Goal: Information Seeking & Learning: Check status

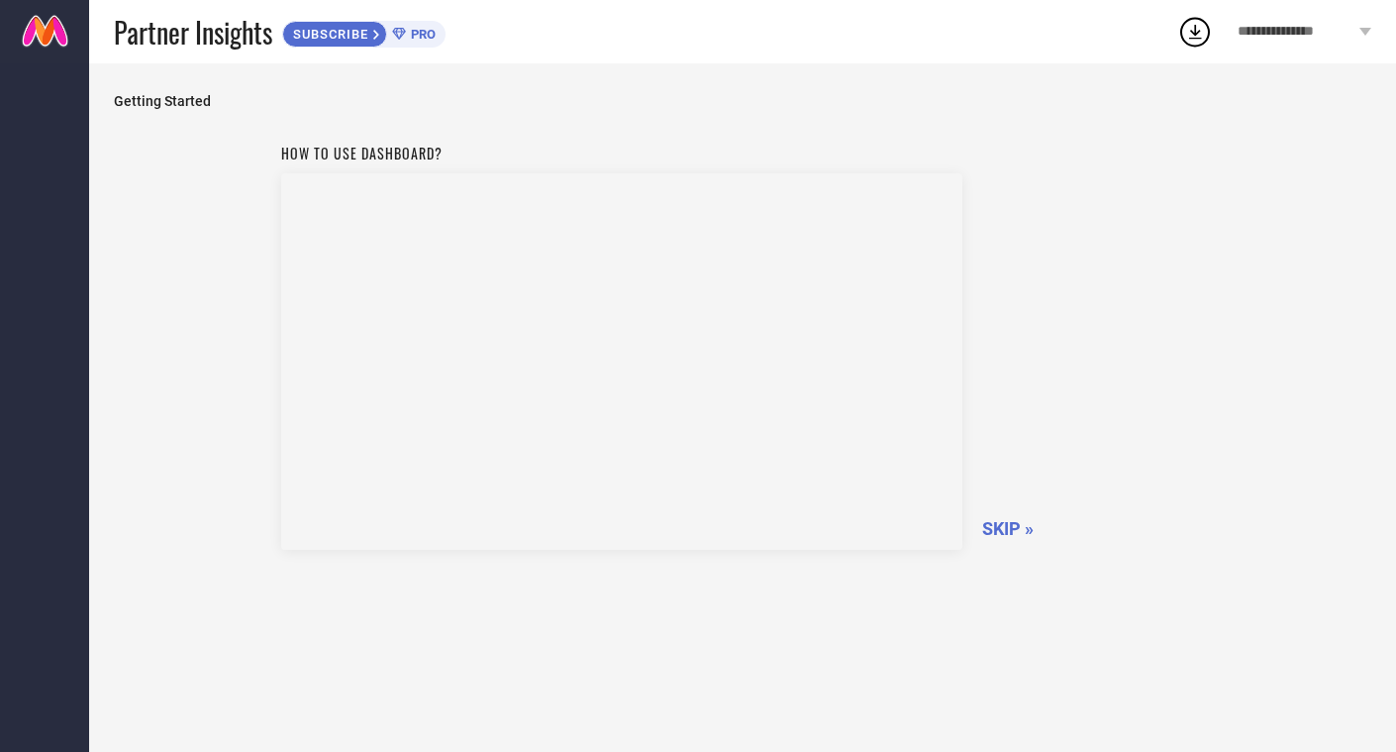
click at [1024, 526] on span "SKIP »" at bounding box center [1007, 528] width 51 height 21
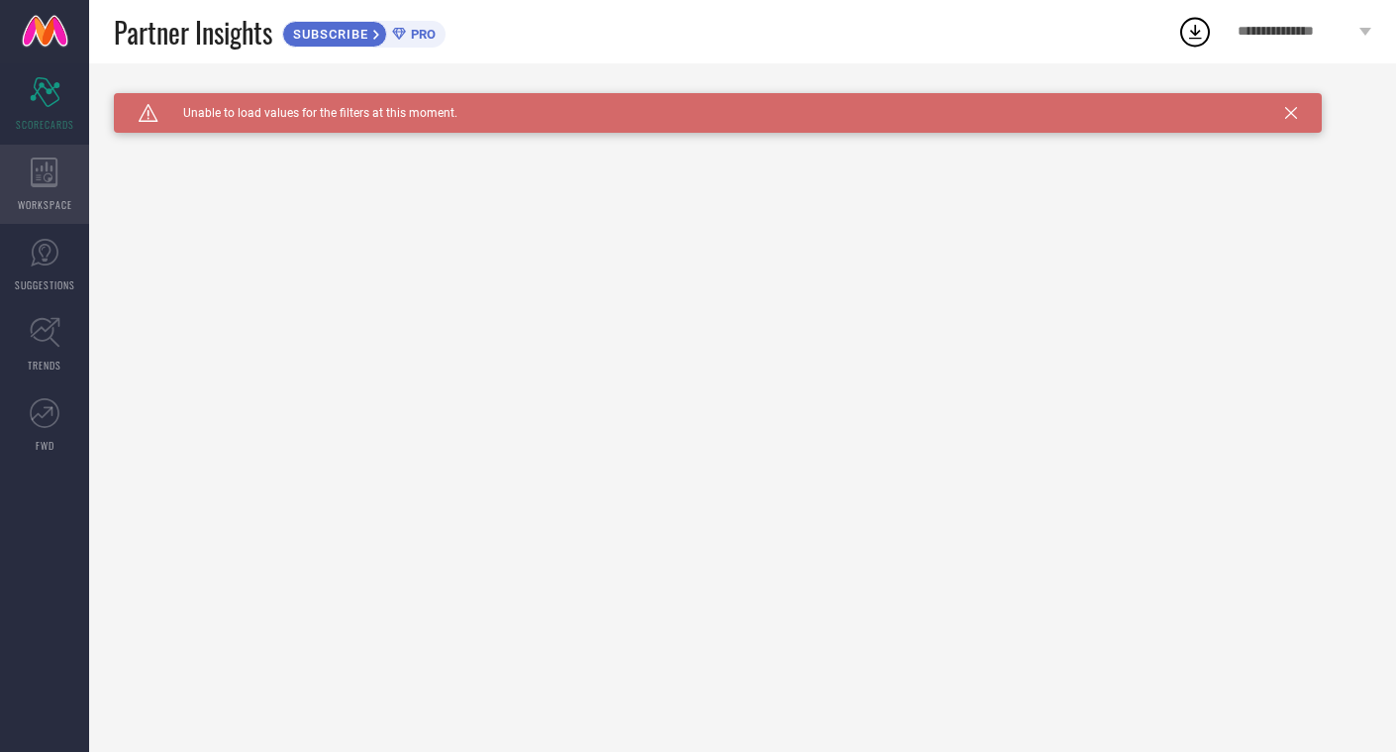
click at [49, 176] on icon at bounding box center [45, 172] width 28 height 30
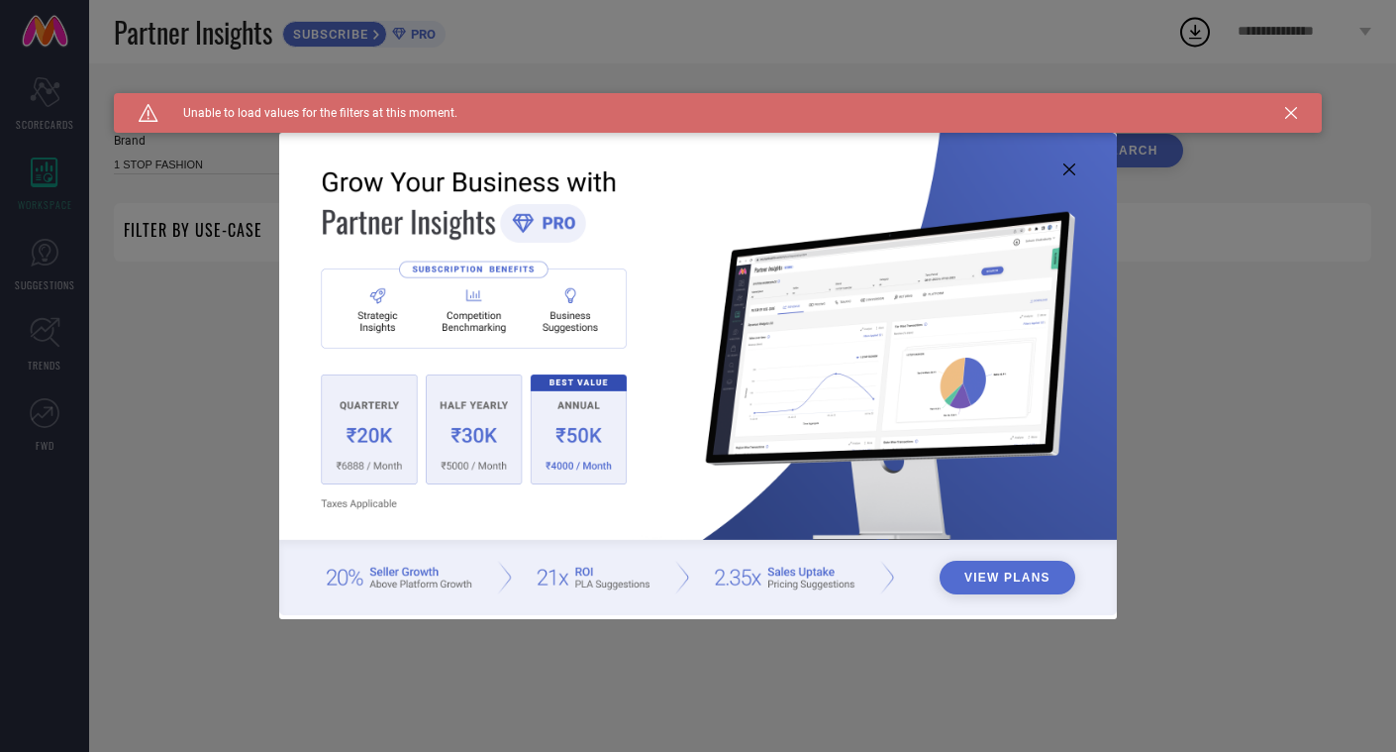
type input "1 STOP FASHION"
type input "All"
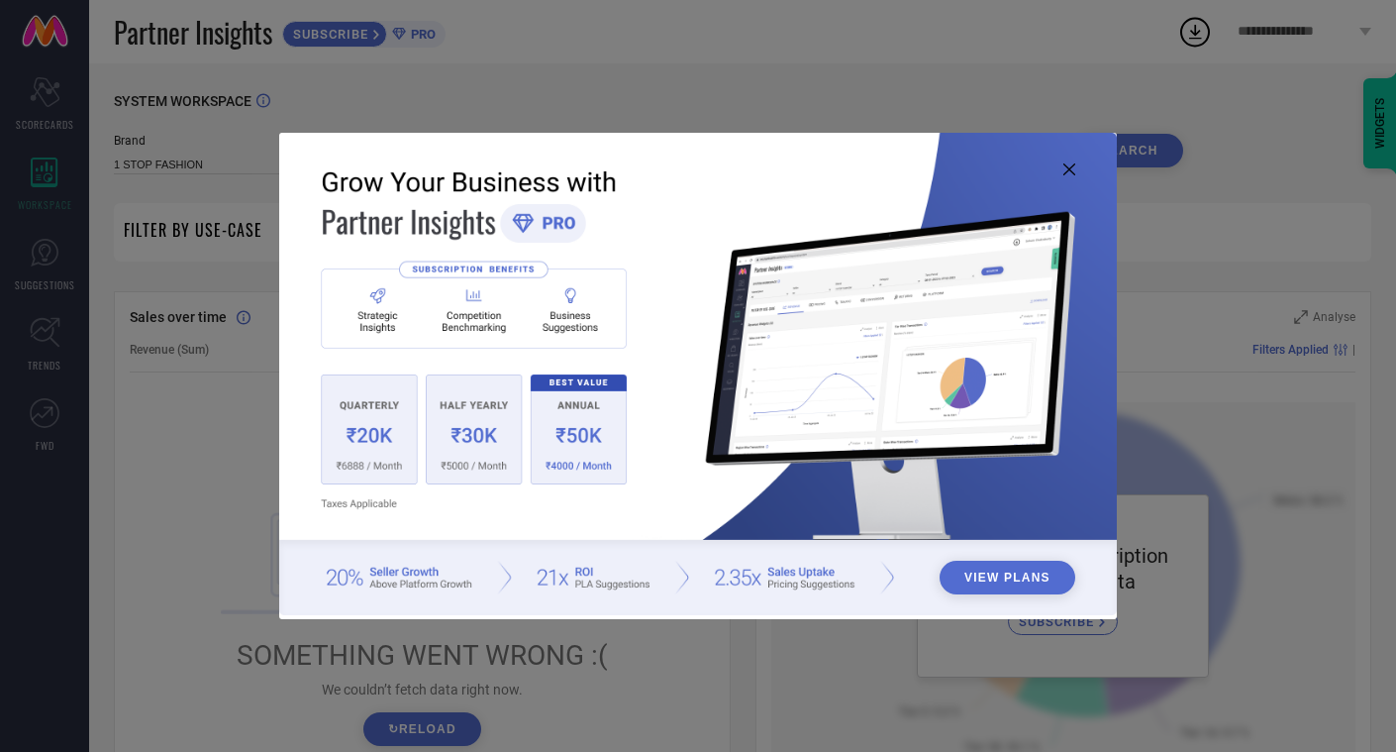
click at [1072, 170] on icon at bounding box center [1070, 169] width 12 height 12
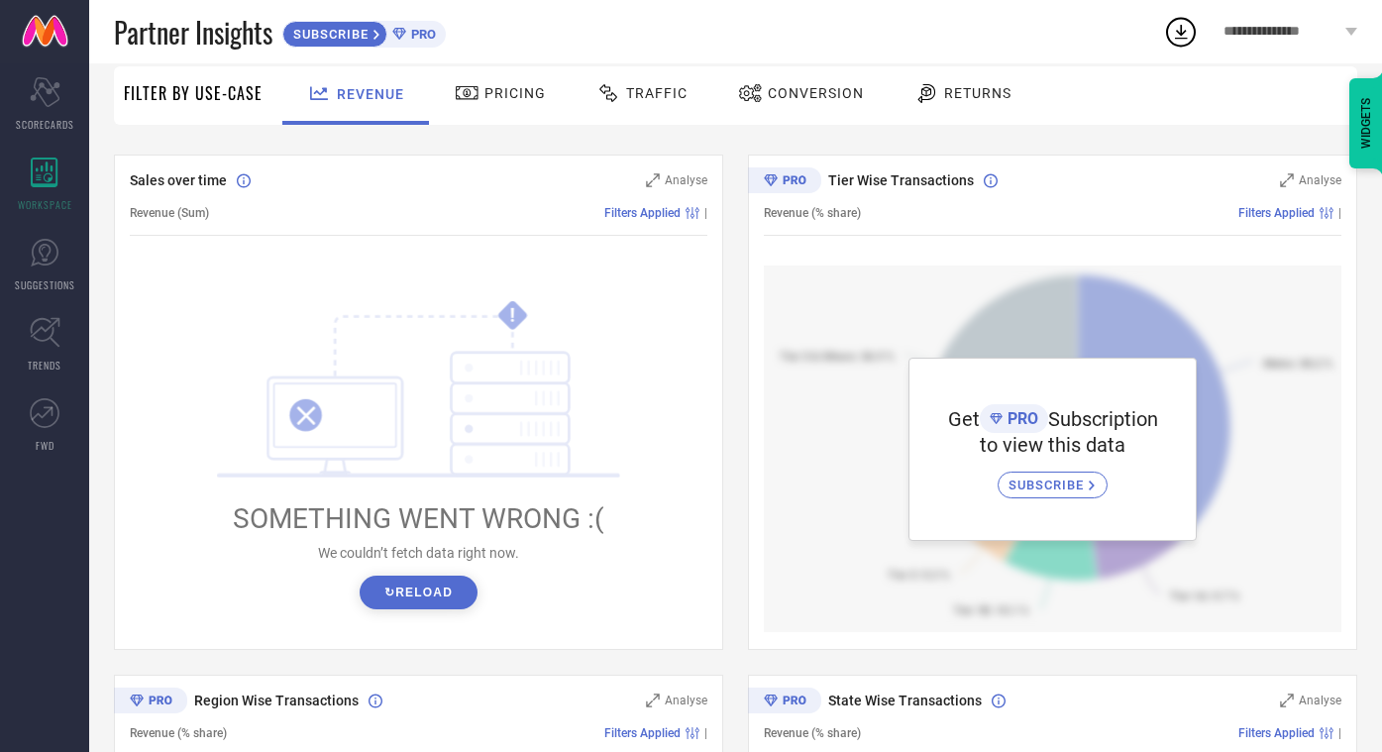
scroll to position [133, 0]
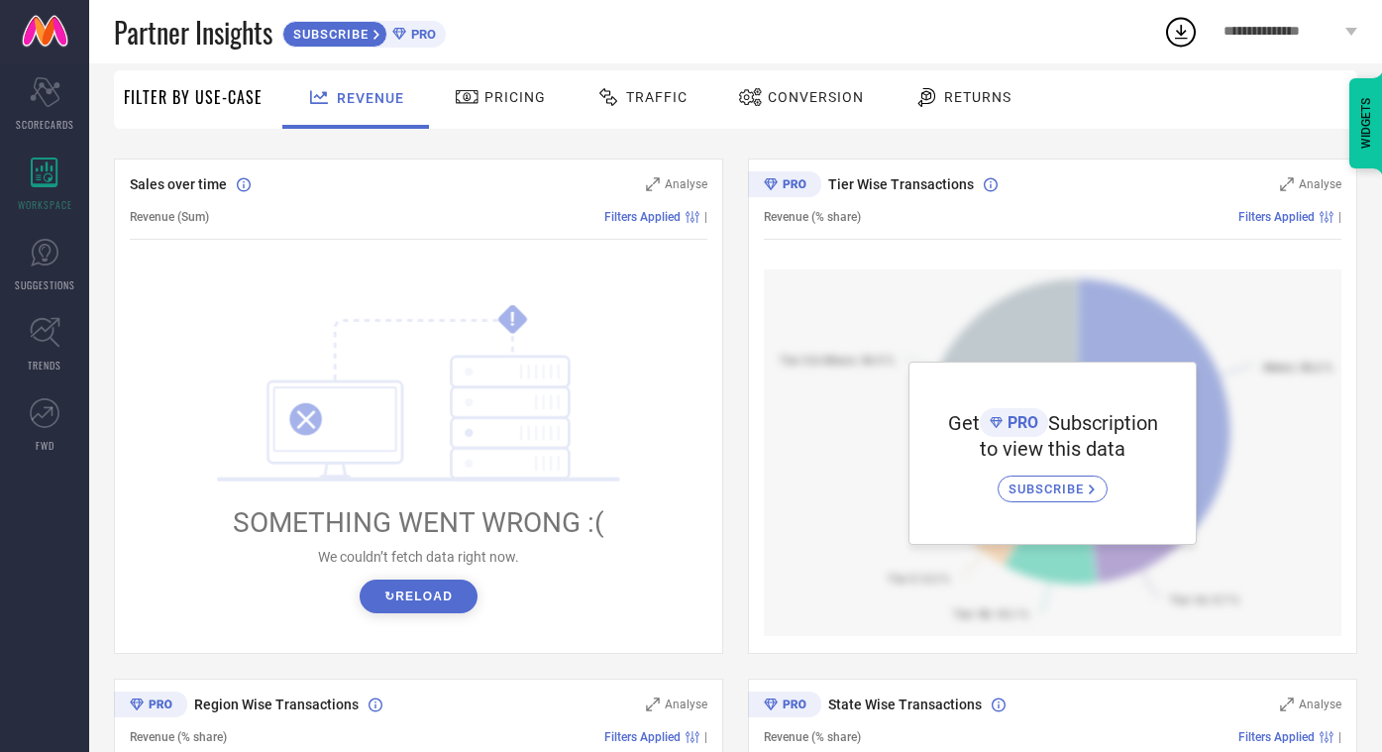
click at [391, 603] on button "↻ Reload" at bounding box center [418, 596] width 118 height 34
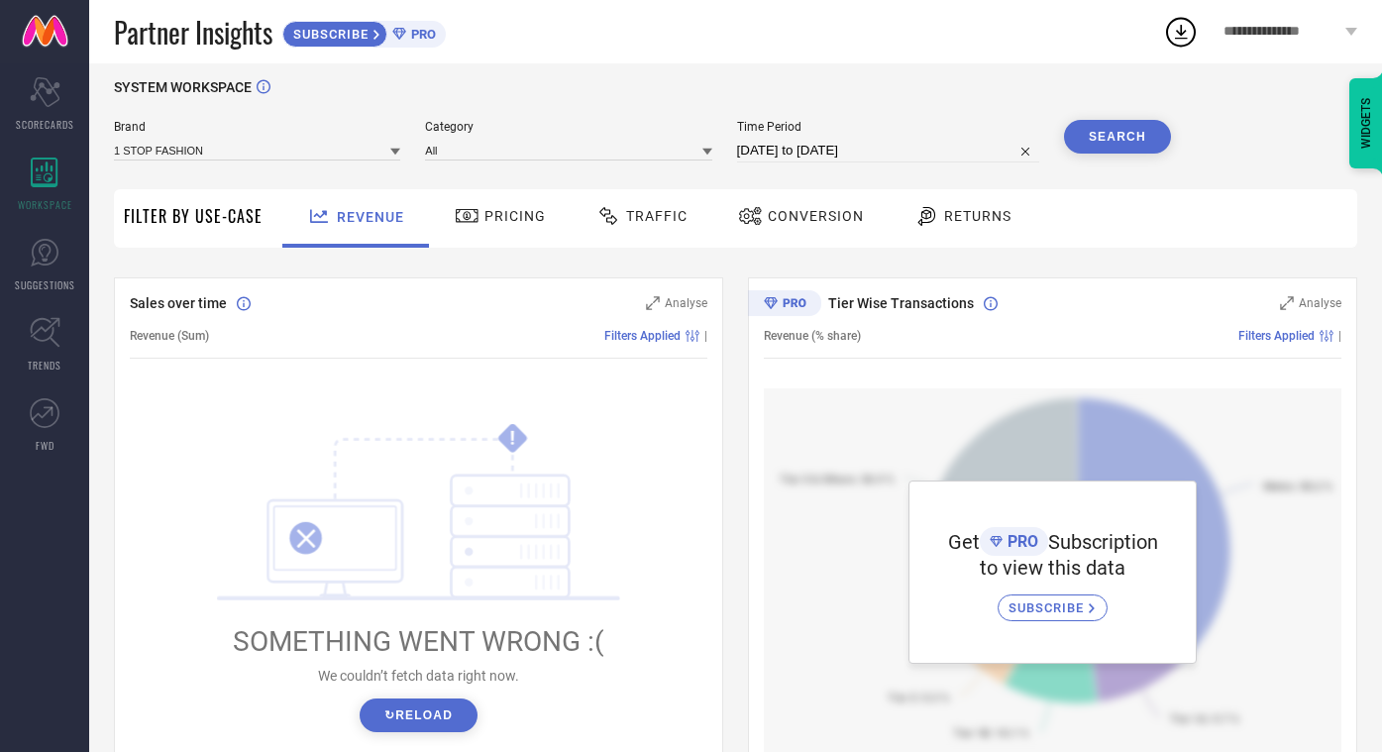
scroll to position [0, 0]
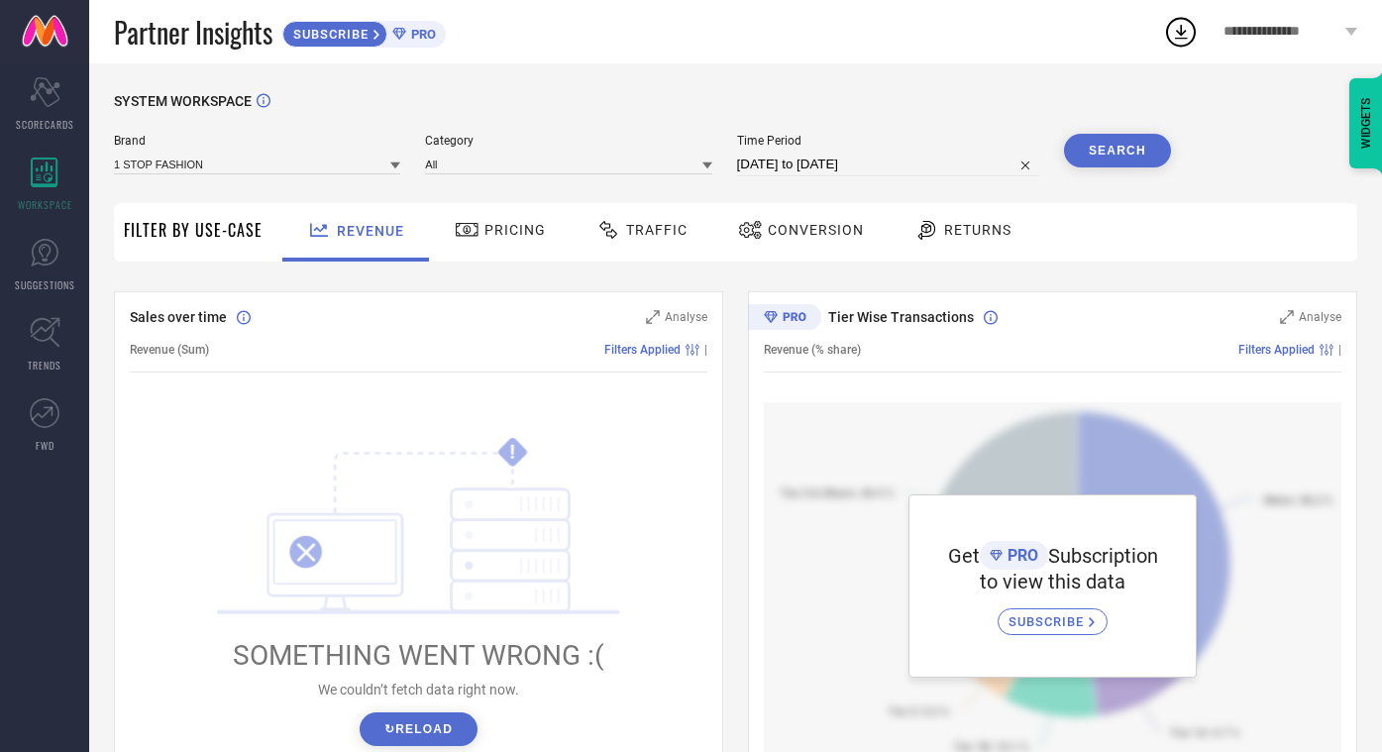
click at [802, 173] on input "[DATE] to [DATE]" at bounding box center [888, 165] width 302 height 24
select select "7"
select select "2025"
select select "8"
select select "2025"
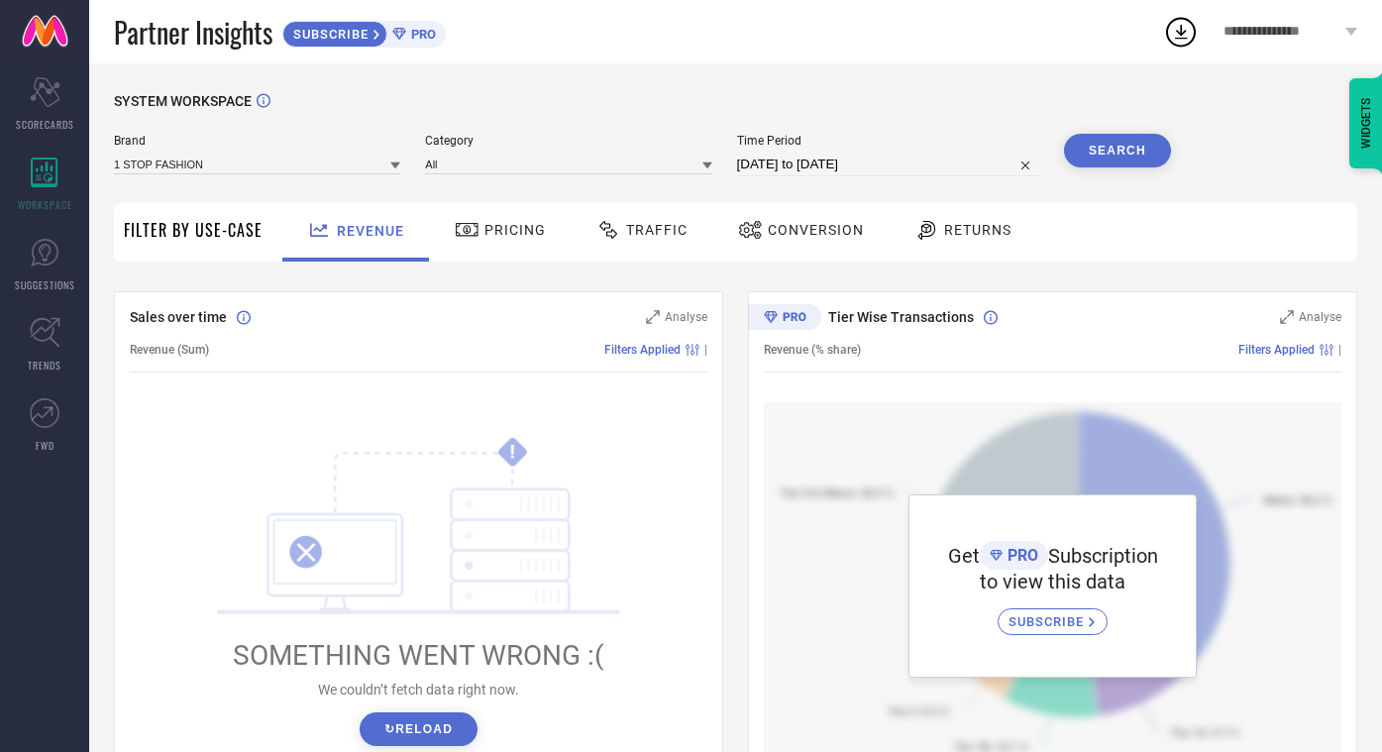
click at [1187, 141] on div "SYSTEM WORKSPACE Brand 1 STOP FASHION Category All Time Period [DATE] to [DATE]…" at bounding box center [735, 699] width 1243 height 1213
click at [522, 241] on div "Pricing" at bounding box center [500, 230] width 101 height 34
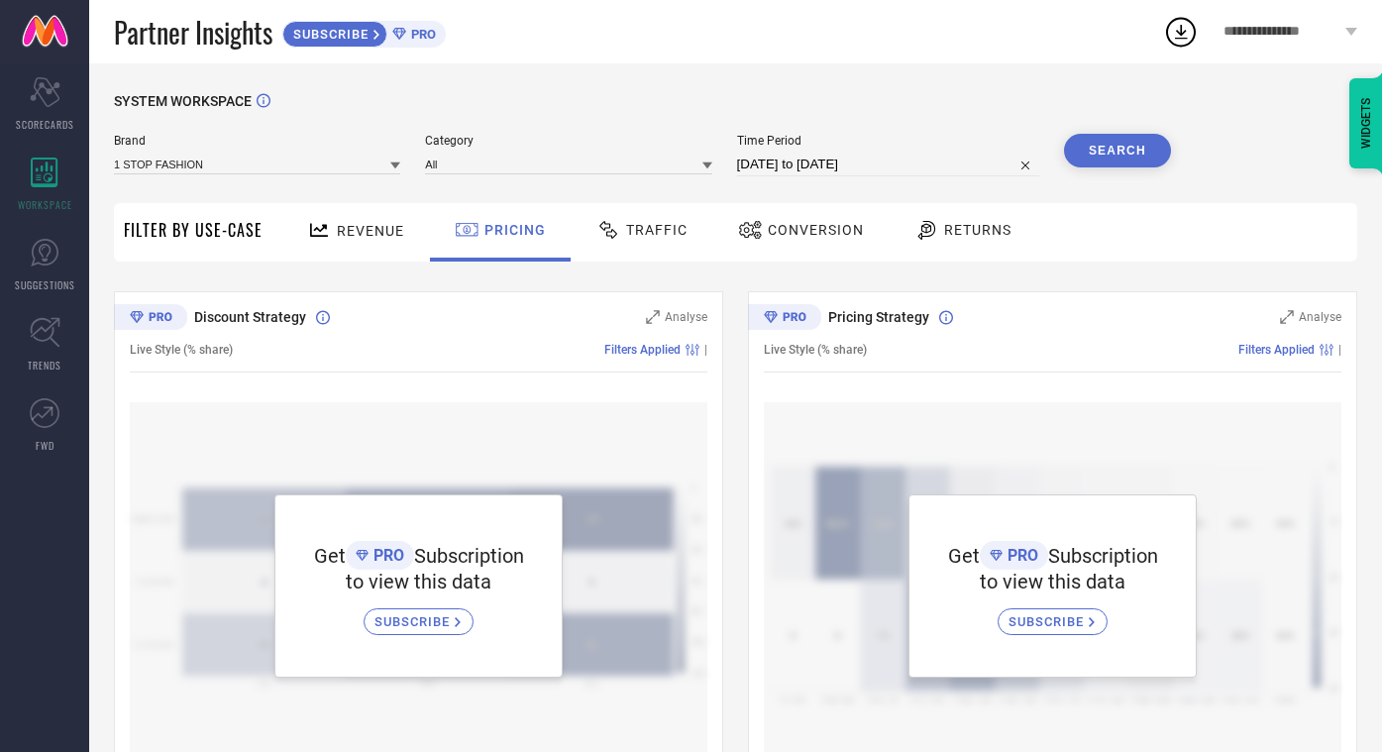
click at [381, 224] on span "Revenue" at bounding box center [370, 231] width 67 height 16
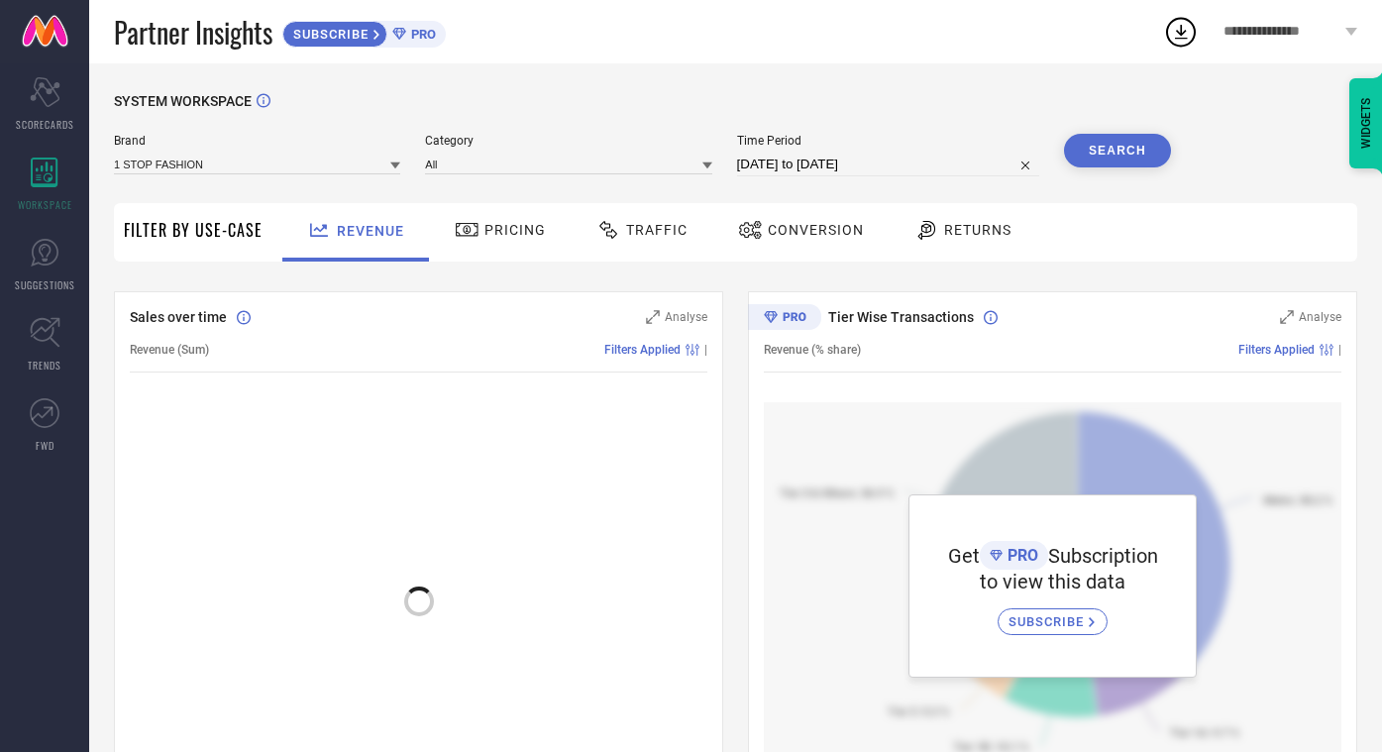
click at [186, 234] on span "Filter By Use-Case" at bounding box center [193, 230] width 139 height 24
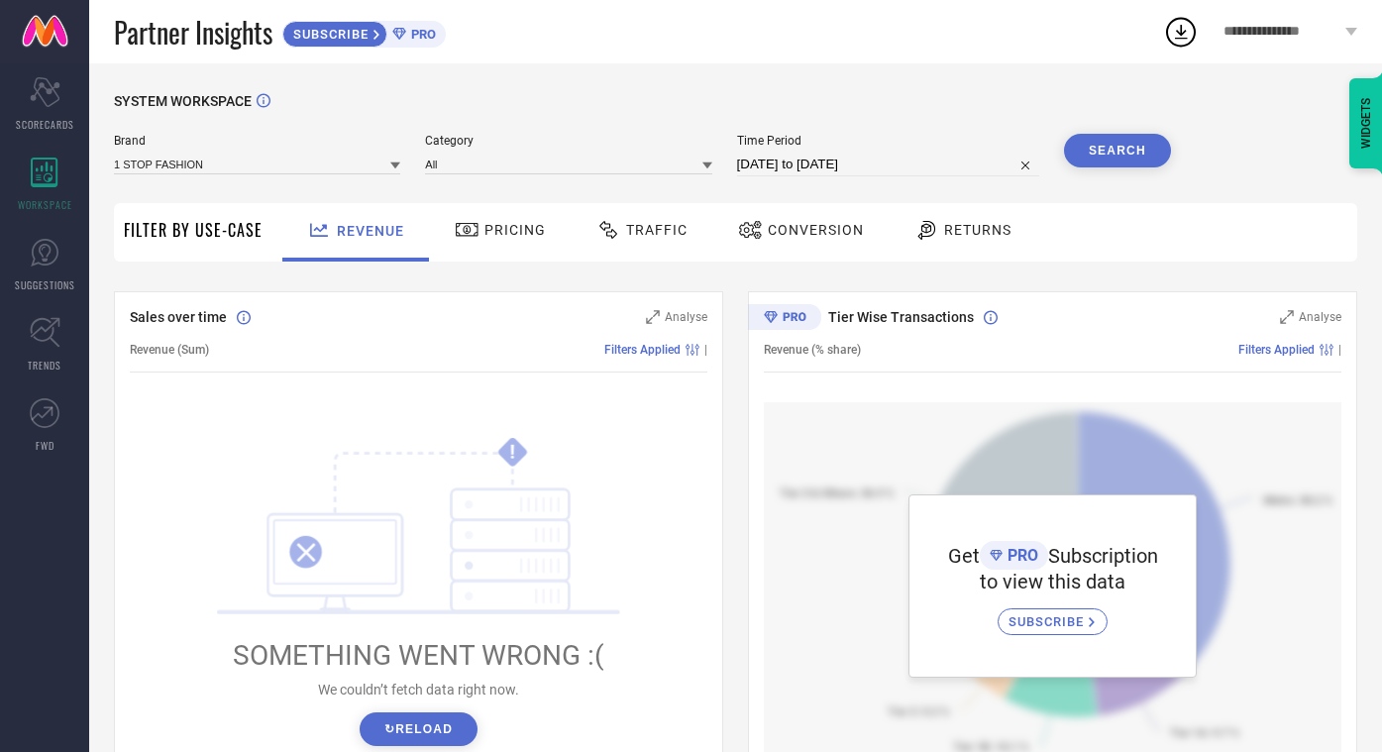
click at [147, 267] on div "SYSTEM WORKSPACE Brand 1 STOP FASHION Category All Time Period [DATE] to [DATE]…" at bounding box center [735, 699] width 1243 height 1213
click at [41, 251] on icon at bounding box center [45, 253] width 30 height 30
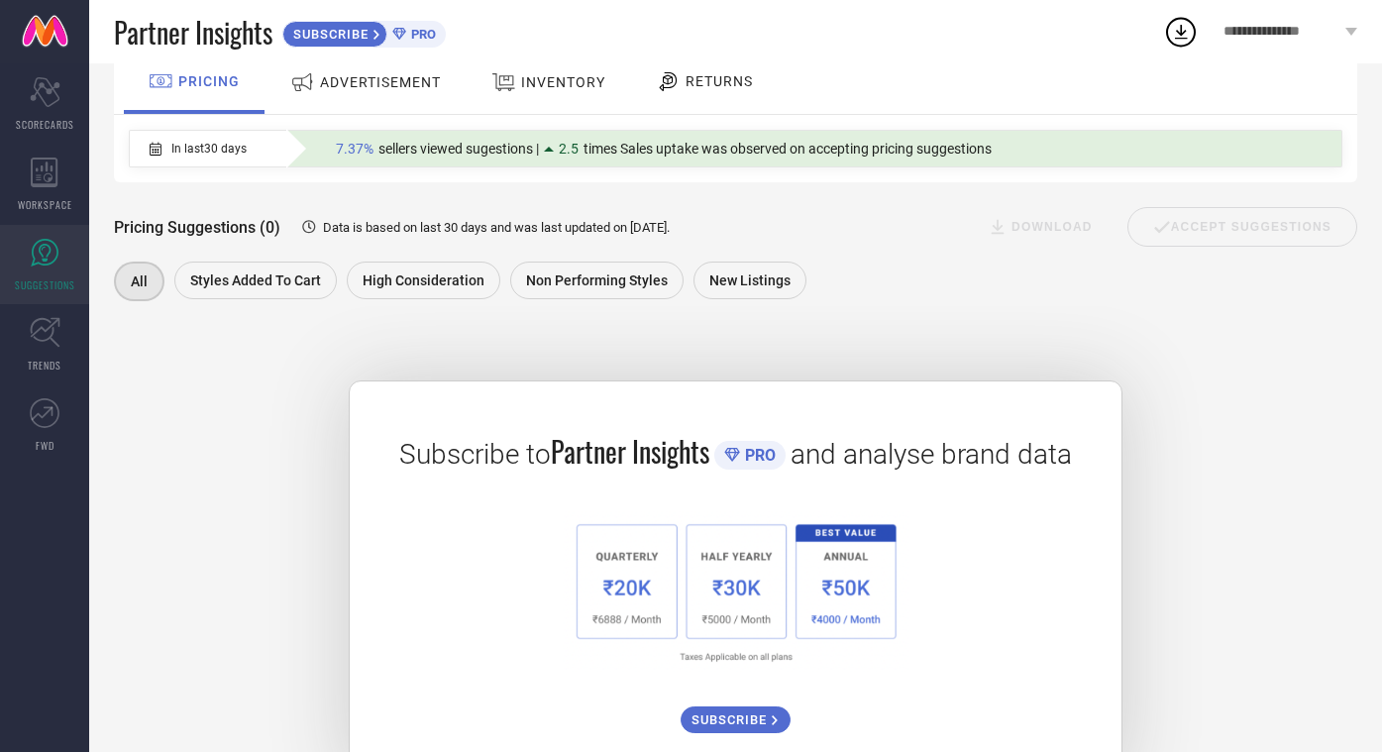
scroll to position [147, 0]
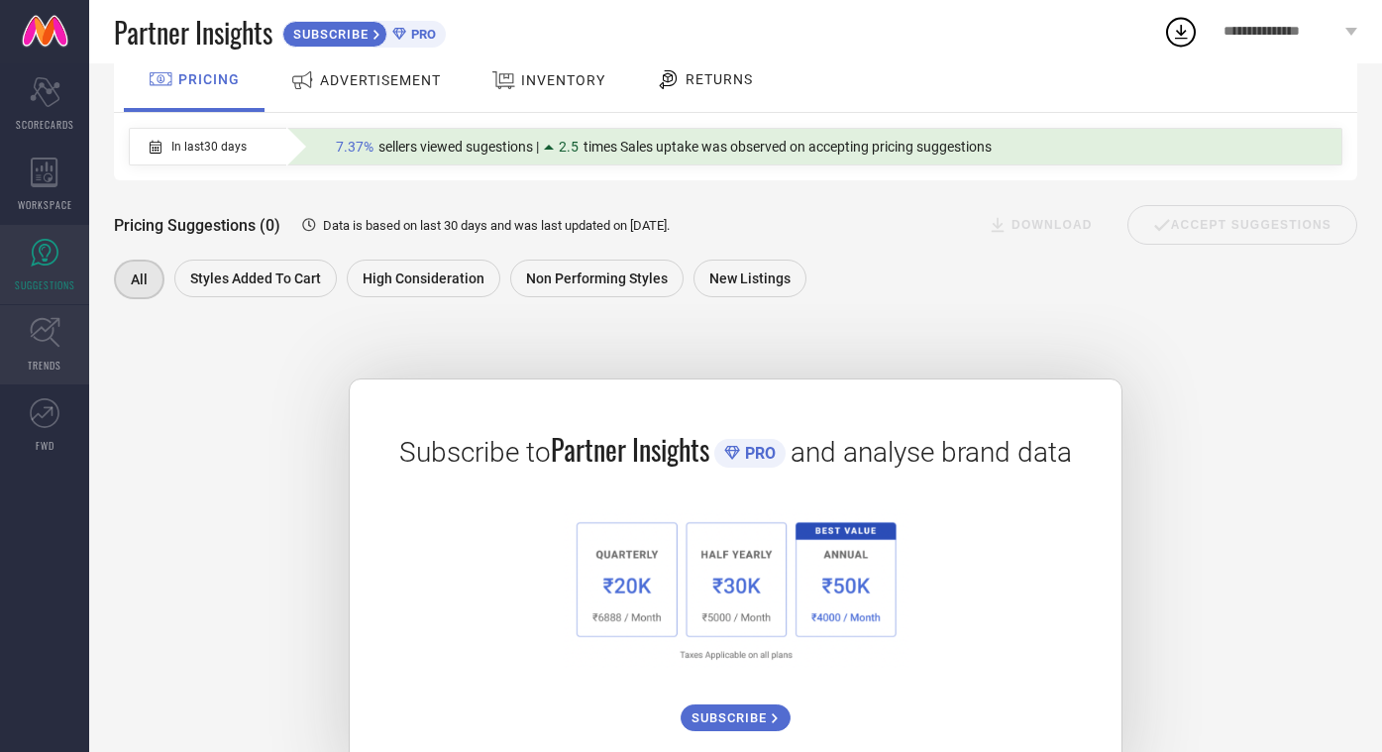
click at [50, 351] on link "TRENDS" at bounding box center [44, 344] width 89 height 79
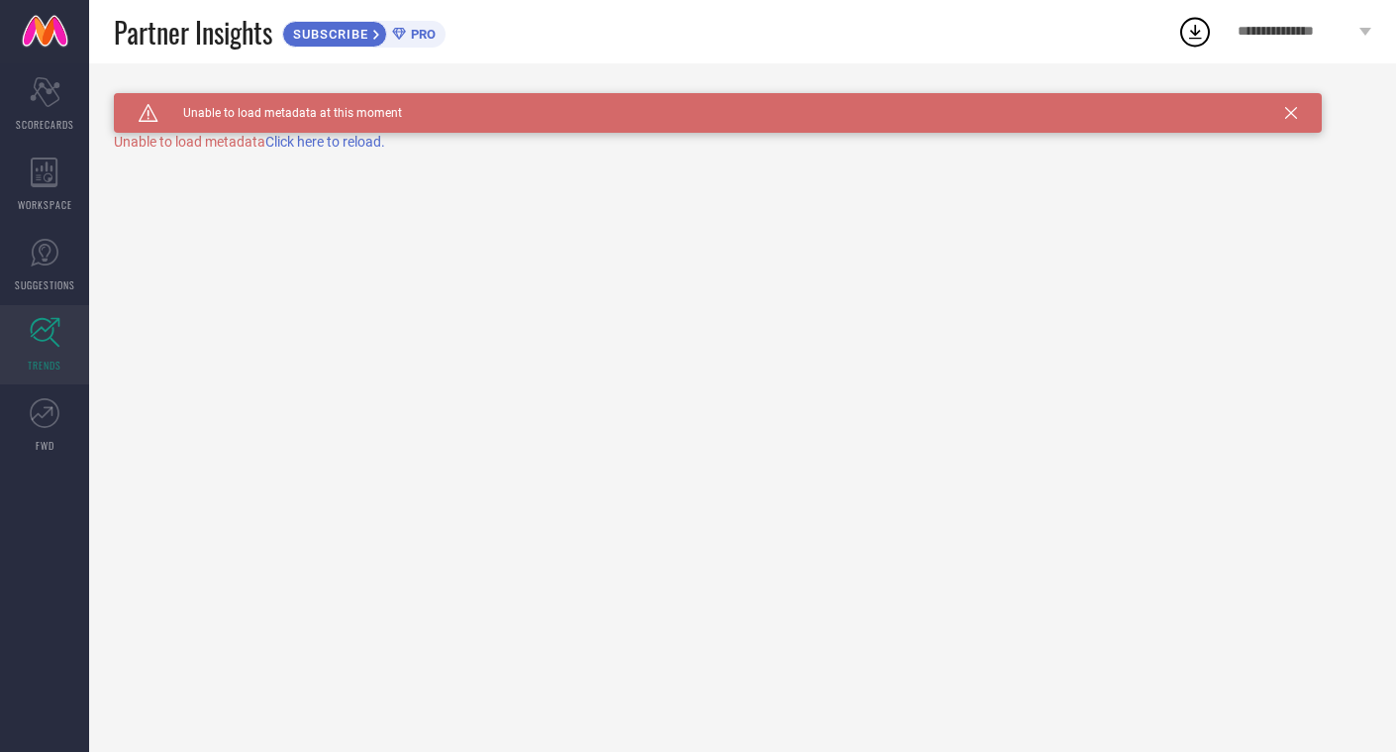
click at [321, 141] on span "Click here to reload." at bounding box center [325, 142] width 120 height 16
click at [48, 425] on icon at bounding box center [45, 413] width 30 height 30
